Goal: Task Accomplishment & Management: Use online tool/utility

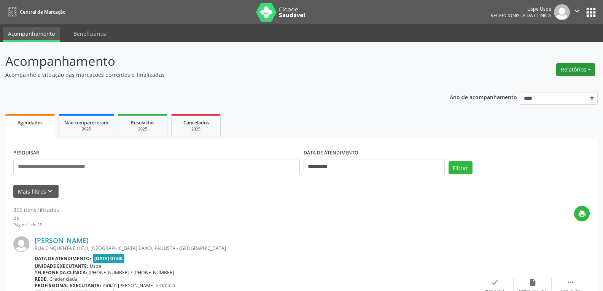
click at [580, 66] on button "Relatórios" at bounding box center [575, 69] width 39 height 13
click at [532, 87] on link "Agendamentos" at bounding box center [554, 86] width 82 height 11
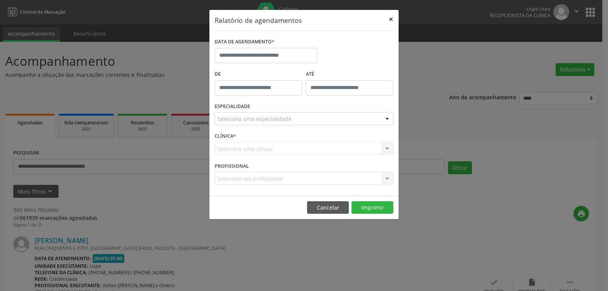
click at [394, 22] on button "×" at bounding box center [391, 19] width 15 height 19
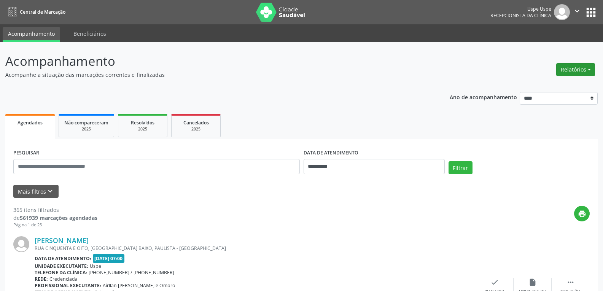
click at [582, 75] on button "Relatórios" at bounding box center [575, 69] width 39 height 13
click at [524, 86] on link "Agendamentos" at bounding box center [554, 86] width 82 height 11
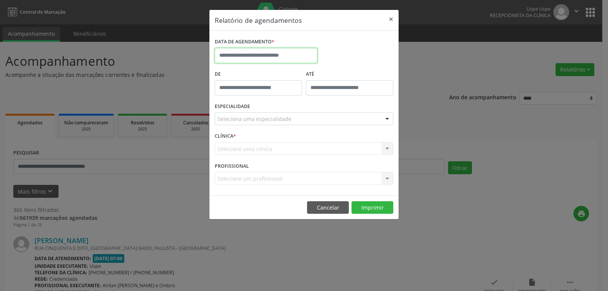
click at [269, 54] on input "text" at bounding box center [266, 55] width 103 height 15
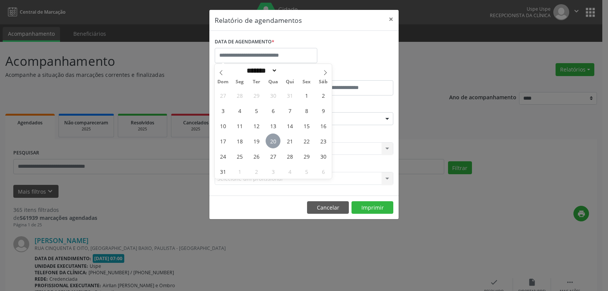
click at [272, 141] on span "20" at bounding box center [273, 140] width 15 height 15
type input "**********"
click at [273, 143] on span "20" at bounding box center [273, 140] width 15 height 15
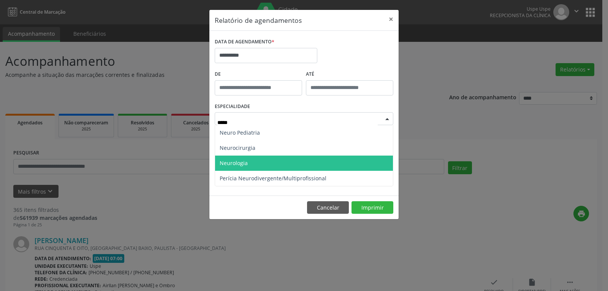
click at [245, 160] on span "Neurologia" at bounding box center [234, 162] width 28 height 7
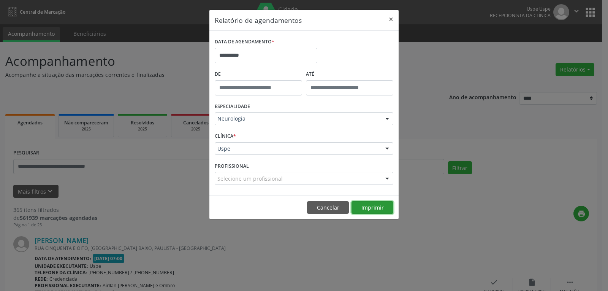
click at [375, 209] on button "Imprimir" at bounding box center [373, 207] width 42 height 13
click at [252, 123] on div "Neurologia" at bounding box center [304, 118] width 179 height 13
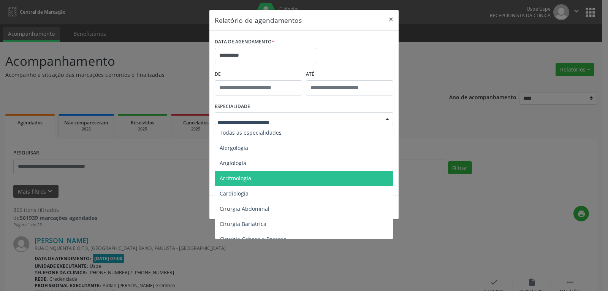
click at [252, 122] on input "text" at bounding box center [298, 122] width 160 height 15
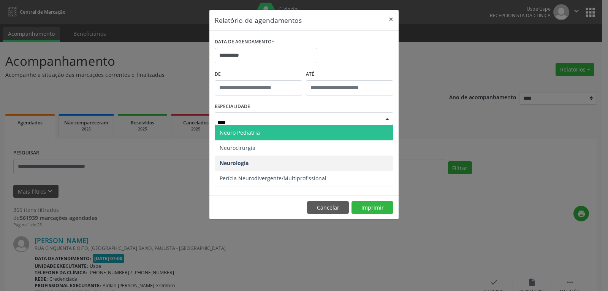
type input "*****"
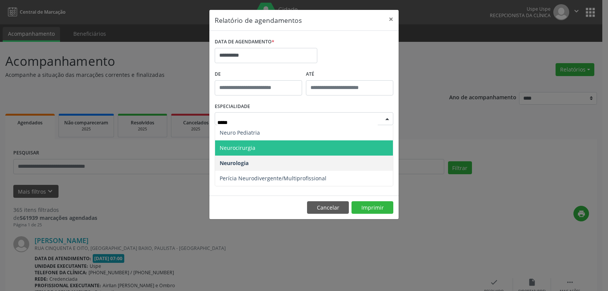
click at [252, 149] on span "Neurocirurgia" at bounding box center [238, 147] width 36 height 7
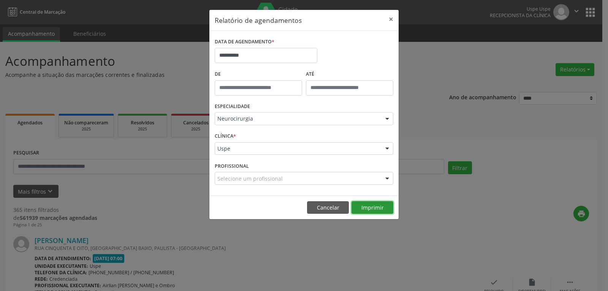
click at [362, 208] on button "Imprimir" at bounding box center [373, 207] width 42 height 13
